Goal: Task Accomplishment & Management: Complete application form

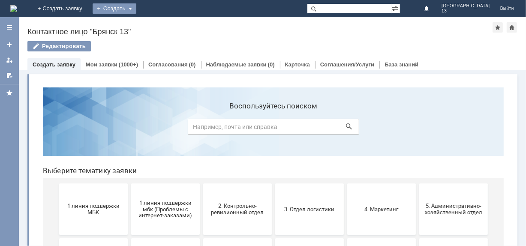
click at [136, 6] on div "Создать" at bounding box center [115, 8] width 44 height 10
click at [159, 27] on link "Заявка" at bounding box center [126, 26] width 65 height 10
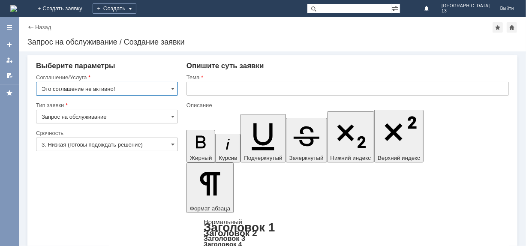
click at [169, 87] on input "Это соглашение не активно!" at bounding box center [107, 89] width 142 height 14
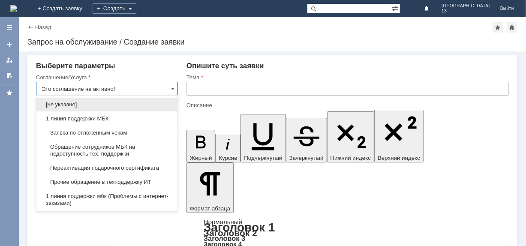
drag, startPoint x: 110, startPoint y: 132, endPoint x: 114, endPoint y: 129, distance: 5.0
click at [111, 132] on span "Заявка по отложенным чекам" at bounding box center [107, 132] width 131 height 7
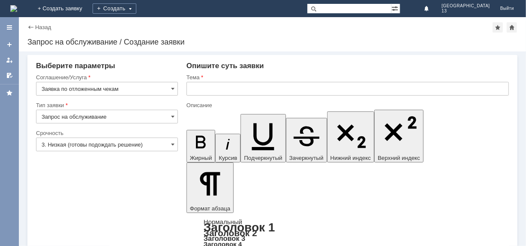
type input "Заявка по отложенным чекам"
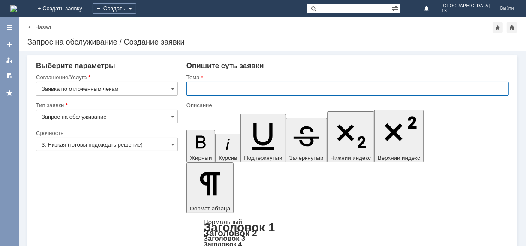
click at [211, 90] on input "text" at bounding box center [347, 89] width 322 height 14
type input "отл чек"
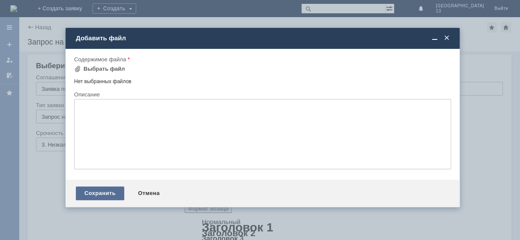
click at [106, 200] on div "Сохранить" at bounding box center [100, 193] width 48 height 14
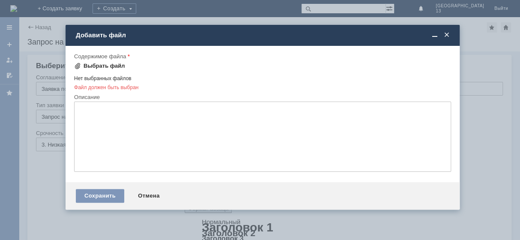
click at [102, 66] on div "Выбрать файл" at bounding box center [105, 66] width 42 height 7
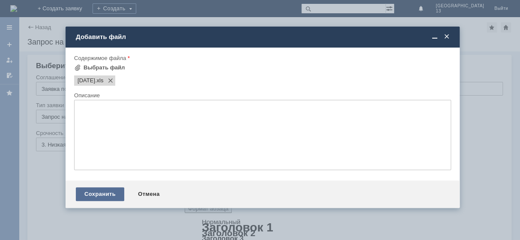
click at [112, 196] on div "Сохранить" at bounding box center [100, 194] width 48 height 14
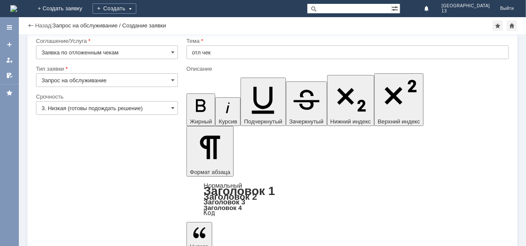
scroll to position [19, 0]
